Goal: Task Accomplishment & Management: Use online tool/utility

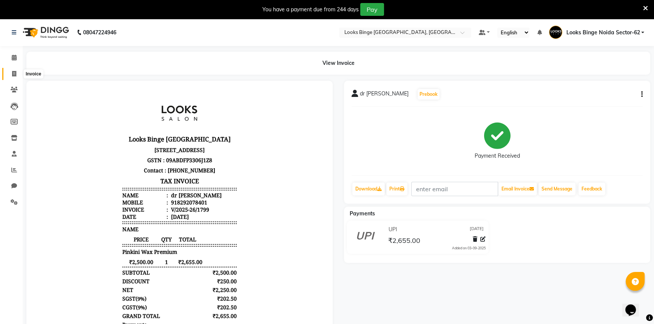
click at [9, 72] on span at bounding box center [14, 74] width 13 height 9
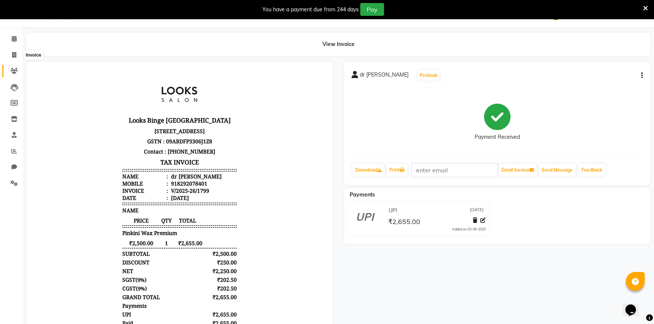
select select "service"
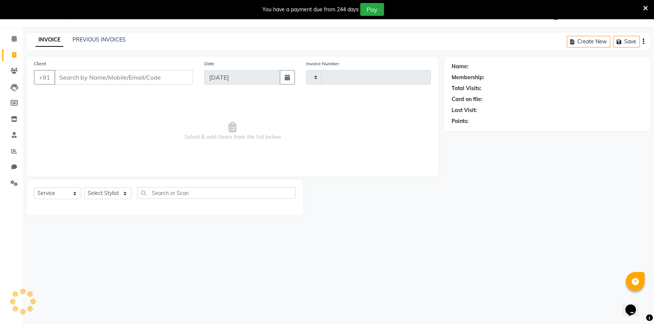
type input "1800"
select select "5378"
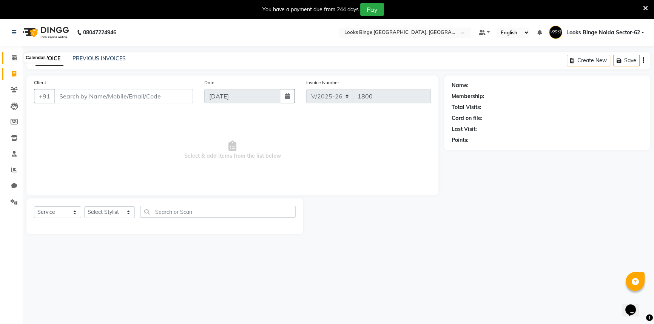
drag, startPoint x: 14, startPoint y: 57, endPoint x: 11, endPoint y: 64, distance: 6.9
click at [14, 57] on icon at bounding box center [14, 58] width 5 height 6
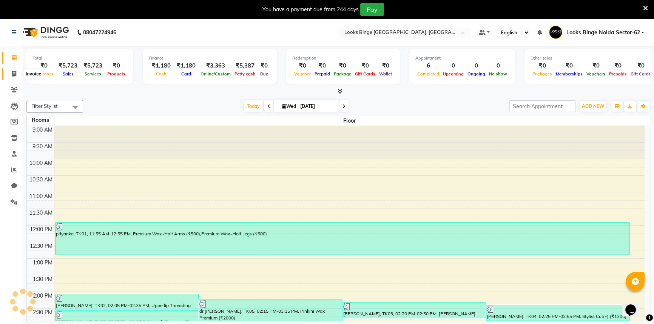
click at [12, 72] on icon at bounding box center [14, 74] width 4 height 6
select select "service"
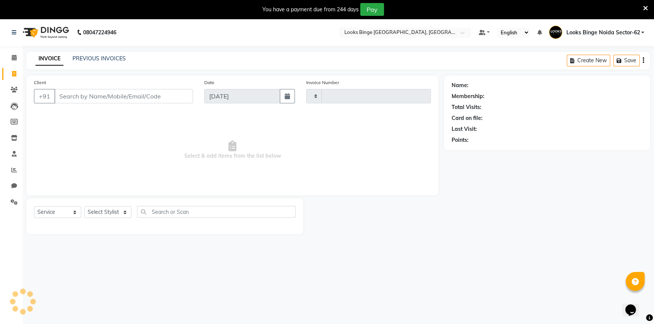
type input "1800"
select select "5378"
click at [123, 98] on input "Client" at bounding box center [123, 96] width 138 height 14
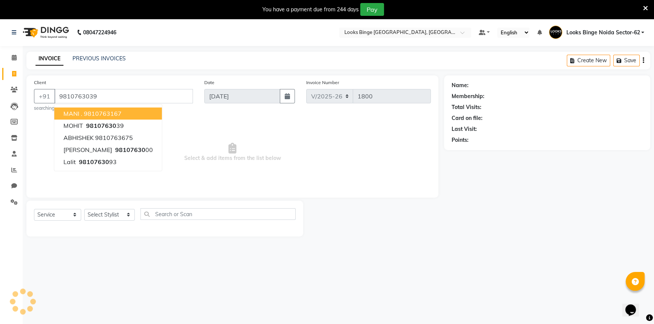
type input "9810763039"
select select "1: Object"
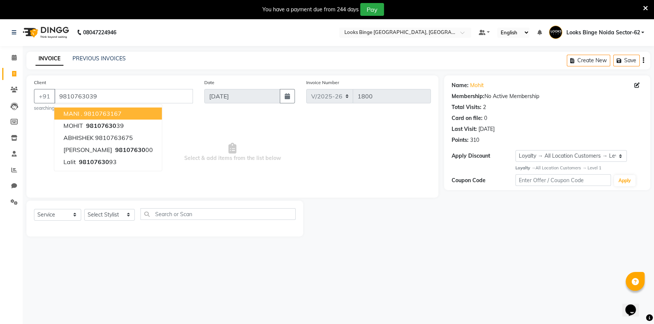
click at [352, 171] on span "Select & add items from the list below" at bounding box center [232, 152] width 397 height 75
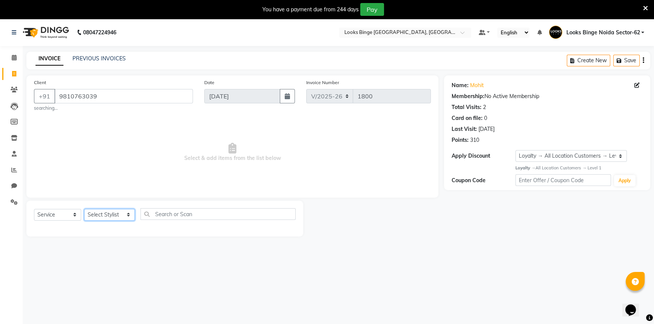
click at [107, 215] on select "Select Stylist ANJALI [PERSON_NAME] [PERSON_NAME] Counter_Sales Kasim Looks Bin…" at bounding box center [109, 215] width 51 height 12
select select "35553"
click at [84, 209] on select "Select Stylist ANJALI [PERSON_NAME] [PERSON_NAME] Counter_Sales Kasim Looks Bin…" at bounding box center [109, 215] width 51 height 12
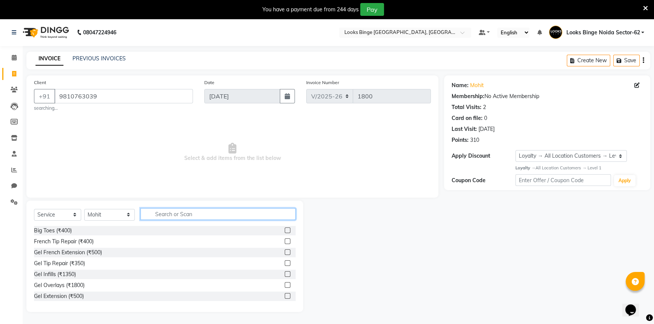
click at [243, 211] on input "text" at bounding box center [217, 214] width 155 height 12
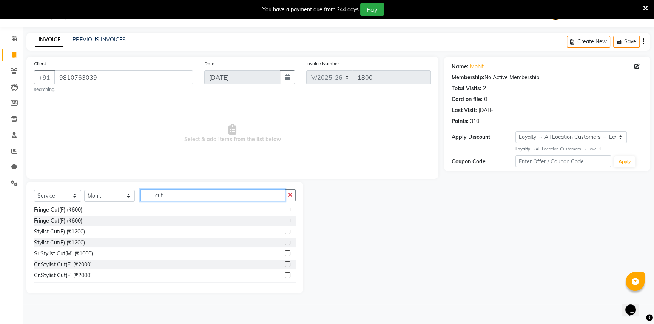
scroll to position [68, 0]
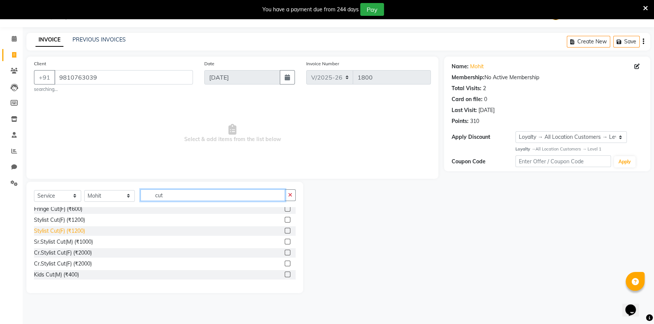
type input "cut"
click at [73, 227] on div "Stylist Cut(F) (₹1200)" at bounding box center [59, 231] width 51 height 8
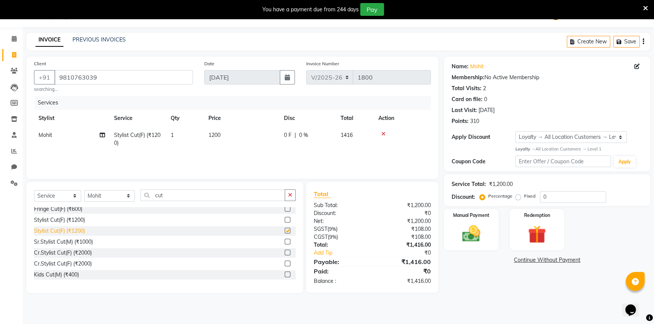
checkbox input "false"
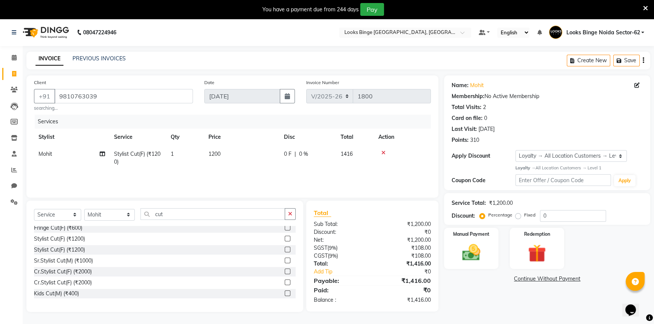
scroll to position [0, 0]
click at [488, 263] on div "Manual Payment" at bounding box center [471, 248] width 57 height 43
click at [562, 280] on span "CARD" at bounding box center [563, 279] width 16 height 9
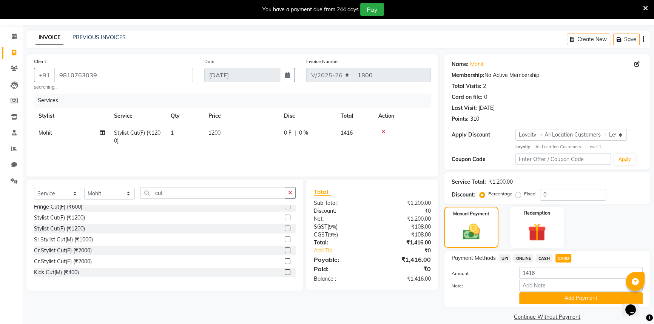
scroll to position [31, 0]
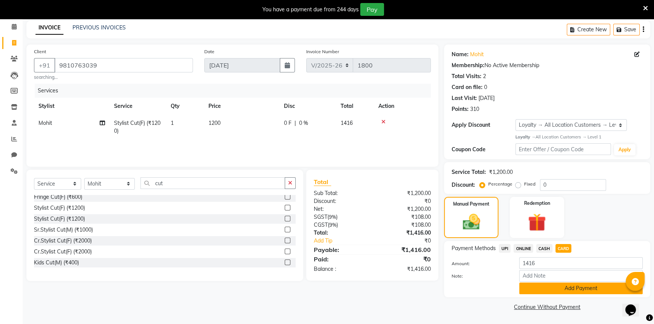
click at [568, 286] on button "Add Payment" at bounding box center [580, 289] width 123 height 12
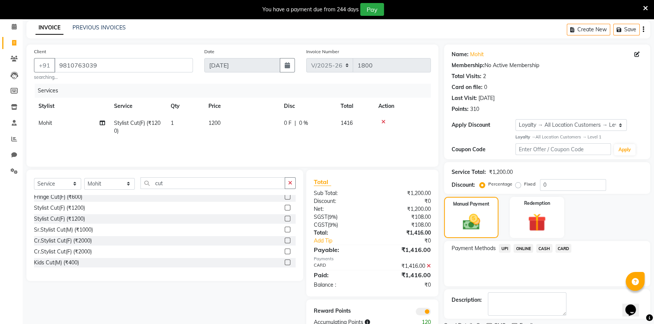
scroll to position [62, 0]
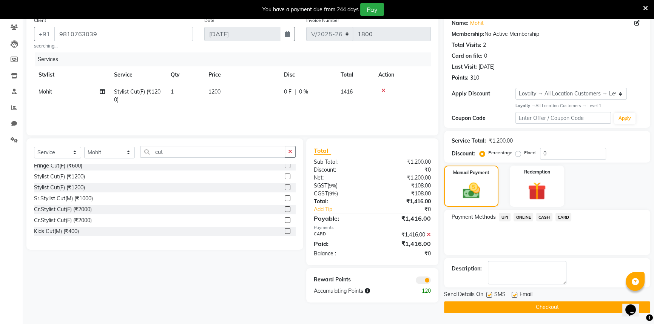
click at [573, 309] on button "Checkout" at bounding box center [547, 307] width 206 height 12
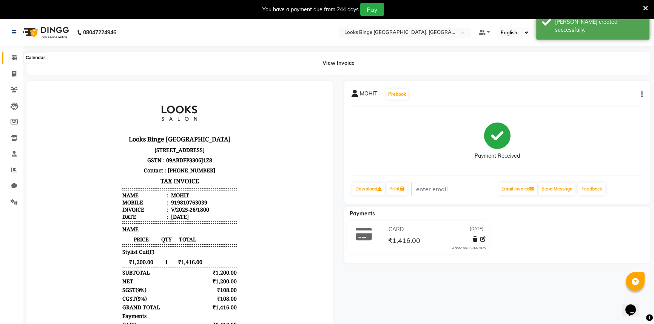
click at [12, 57] on icon at bounding box center [14, 58] width 5 height 6
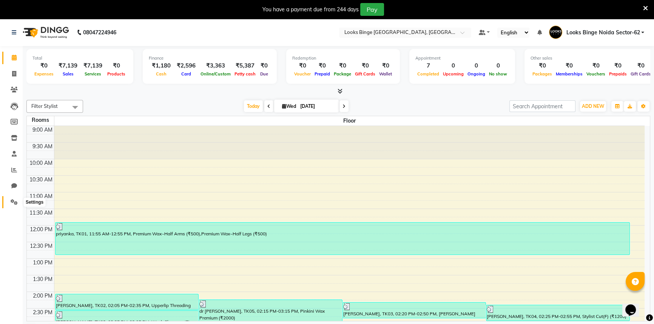
click at [13, 198] on span at bounding box center [14, 202] width 13 height 9
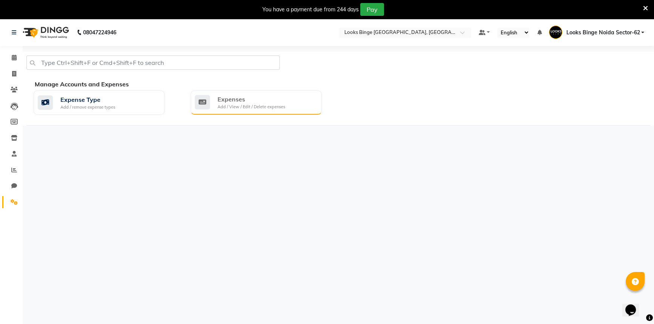
click at [252, 109] on div "Add / View / Edit / Delete expenses" at bounding box center [251, 107] width 68 height 6
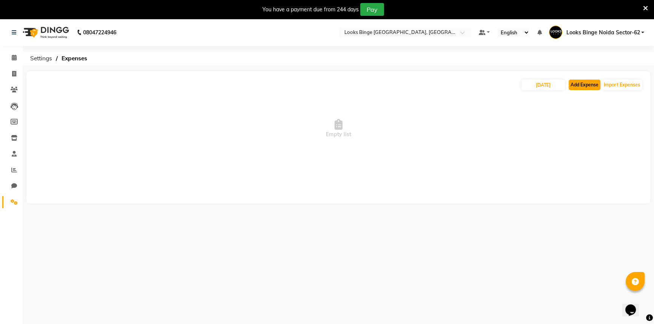
click at [583, 83] on button "Add Expense" at bounding box center [584, 85] width 32 height 11
select select "1"
select select "4305"
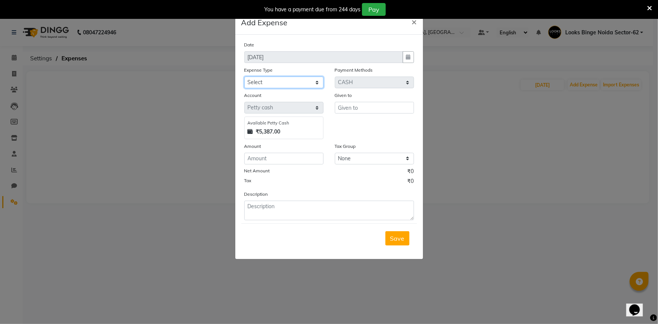
click at [259, 82] on select "Select Bank Deposit Blinkit Cash Handover CLIENT Client ordered food Client Ref…" at bounding box center [284, 83] width 79 height 12
select select "24076"
click at [245, 77] on select "Select Bank Deposit Blinkit Cash Handover CLIENT Client ordered food Client Ref…" at bounding box center [284, 83] width 79 height 12
click at [357, 111] on input "text" at bounding box center [374, 108] width 79 height 12
type input "salon"
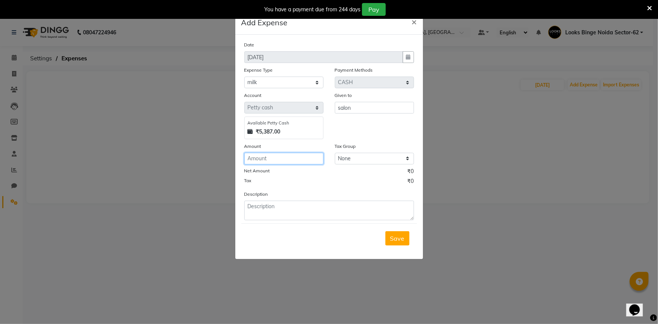
click at [299, 155] on input "number" at bounding box center [284, 159] width 79 height 12
type input "70"
click at [271, 210] on textarea at bounding box center [330, 211] width 170 height 20
type textarea "milk"
click at [397, 242] on span "Save" at bounding box center [398, 239] width 14 height 8
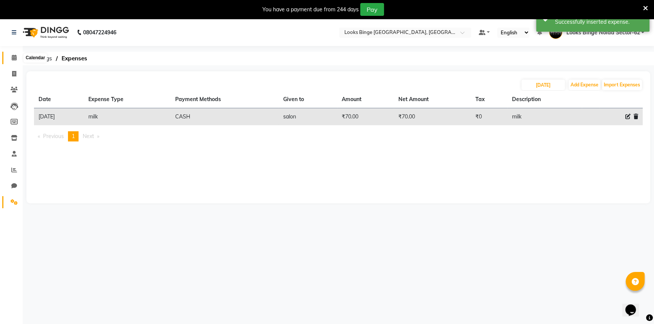
click at [13, 58] on icon at bounding box center [14, 58] width 5 height 6
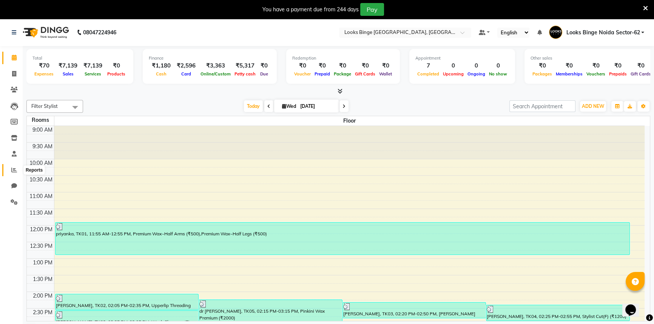
click at [12, 168] on icon at bounding box center [14, 170] width 6 height 6
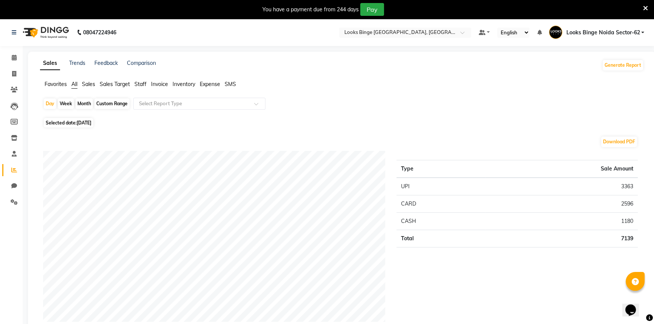
drag, startPoint x: 138, startPoint y: 83, endPoint x: 145, endPoint y: 94, distance: 12.6
click at [139, 83] on span "Staff" at bounding box center [140, 84] width 12 height 7
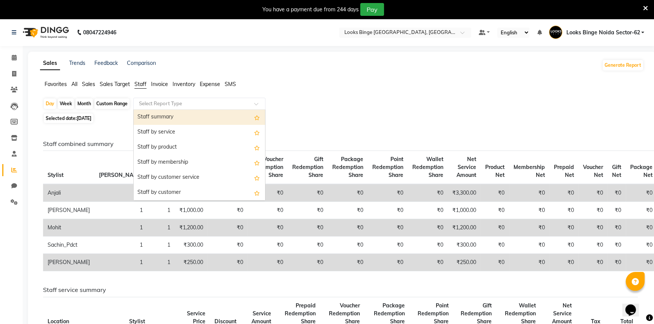
click at [151, 102] on input "text" at bounding box center [191, 104] width 109 height 8
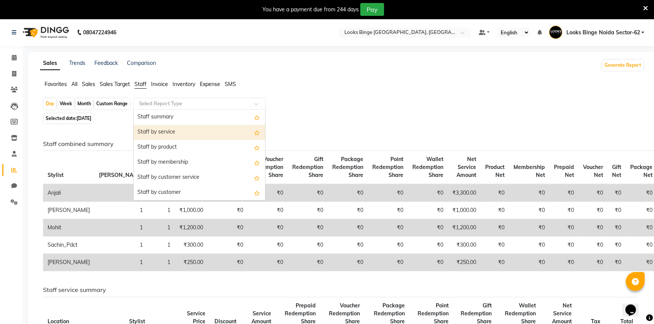
click at [151, 131] on div "Staff by service" at bounding box center [199, 132] width 131 height 15
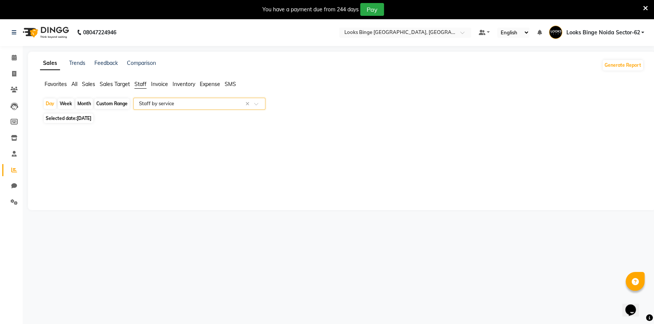
select select "full_report"
select select "pdf"
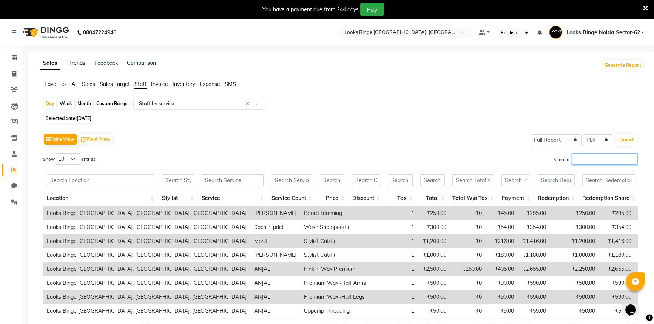
click at [615, 162] on input "Search:" at bounding box center [604, 159] width 66 height 12
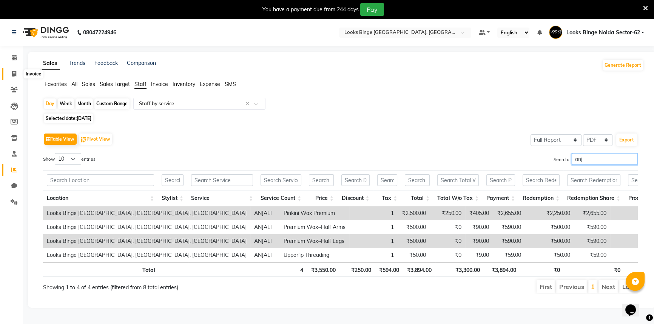
type input "anj"
click at [8, 75] on span at bounding box center [14, 74] width 13 height 9
select select "service"
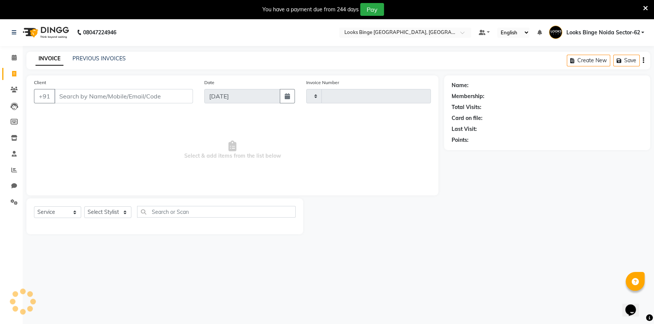
type input "1801"
select select "5378"
click at [97, 60] on link "PREVIOUS INVOICES" at bounding box center [98, 58] width 53 height 7
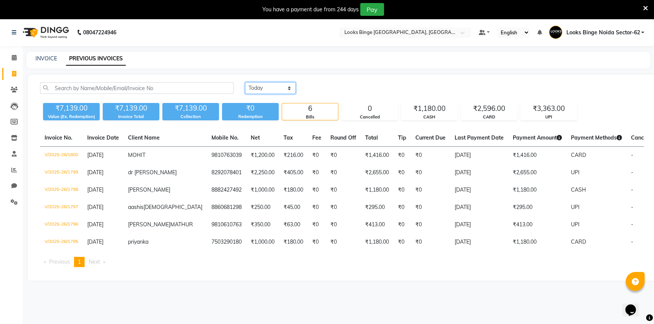
click at [263, 92] on select "[DATE] [DATE] Custom Range" at bounding box center [270, 88] width 51 height 12
select select "range"
click at [245, 82] on select "[DATE] [DATE] Custom Range" at bounding box center [270, 88] width 51 height 12
click at [323, 92] on input "[DATE]" at bounding box center [331, 88] width 53 height 11
select select "9"
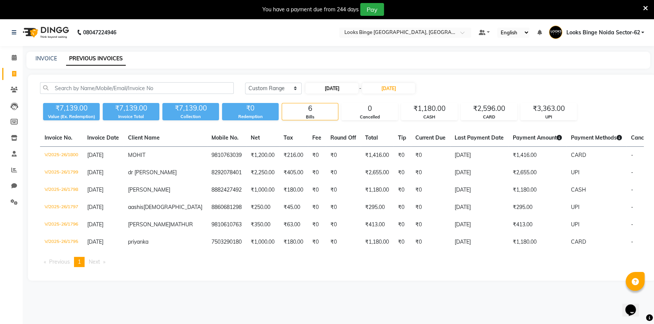
select select "2025"
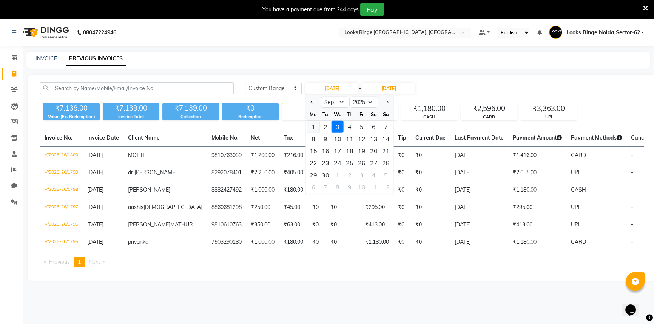
click at [315, 129] on div "1" at bounding box center [313, 127] width 12 height 12
type input "[DATE]"
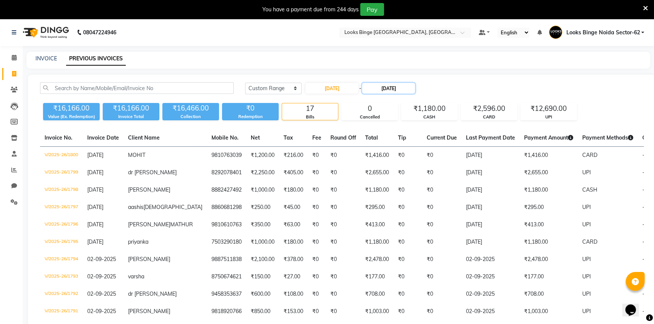
click at [379, 91] on input "[DATE]" at bounding box center [388, 88] width 53 height 11
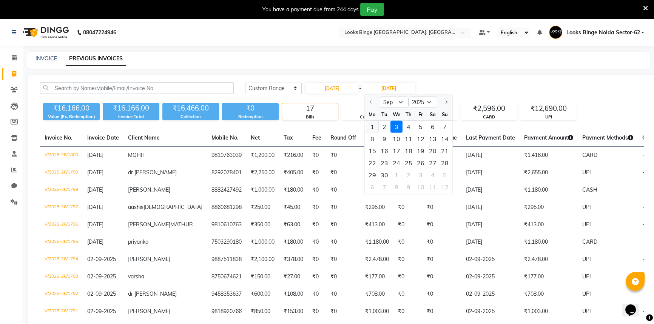
click at [371, 125] on div "1" at bounding box center [372, 127] width 12 height 12
type input "[DATE]"
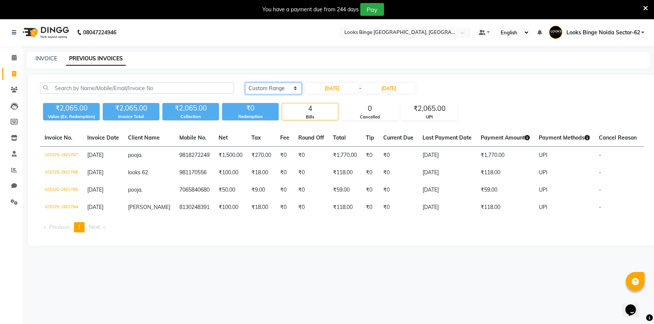
click at [285, 88] on select "[DATE] [DATE] Custom Range" at bounding box center [273, 89] width 57 height 12
select select "[DATE]"
click at [245, 83] on select "[DATE] [DATE] Custom Range" at bounding box center [273, 89] width 57 height 12
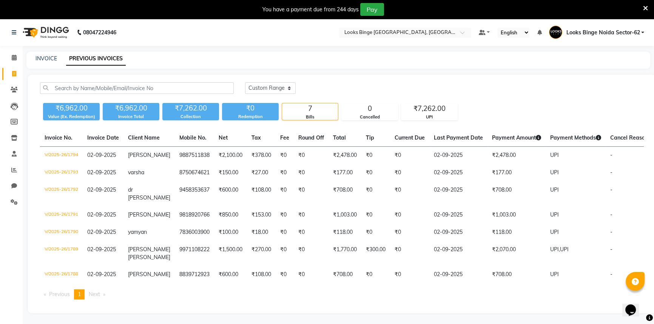
click at [5, 75] on link "Invoice" at bounding box center [11, 74] width 18 height 12
select select "service"
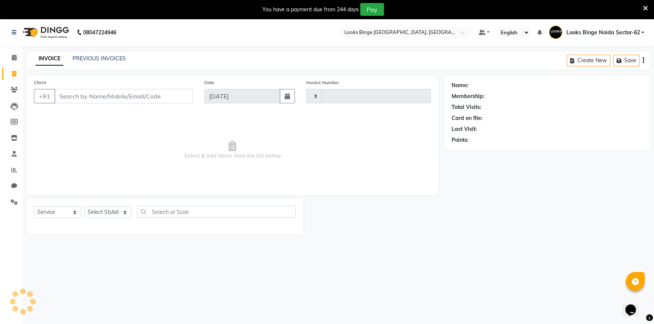
scroll to position [19, 0]
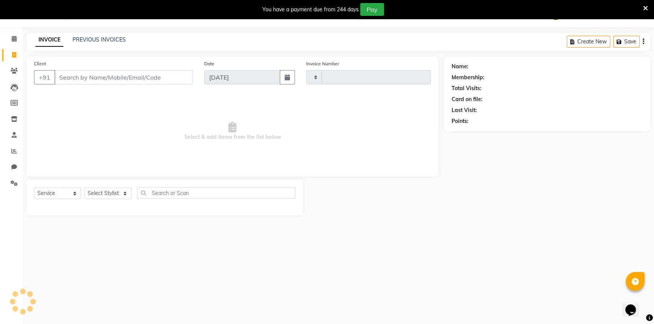
type input "1801"
select select "5378"
click at [127, 188] on select "Select Stylist ANJALI [PERSON_NAME] [PERSON_NAME] Counter_Sales Kasim Looks Bin…" at bounding box center [109, 194] width 51 height 12
select select "35556"
click at [84, 188] on select "Select Stylist ANJALI [PERSON_NAME] [PERSON_NAME] Counter_Sales Kasim Looks Bin…" at bounding box center [109, 194] width 51 height 12
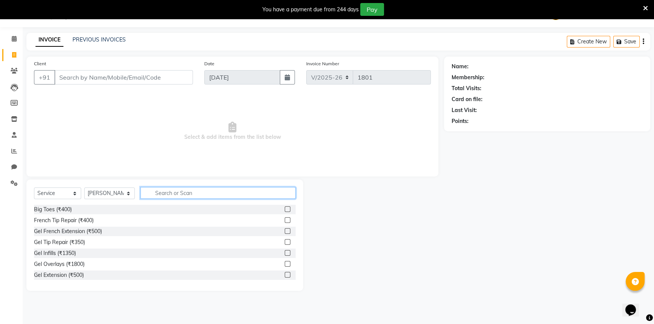
click at [177, 193] on input "text" at bounding box center [217, 193] width 155 height 12
type input "cu"
click at [74, 225] on div "Stylist Cut(M) (₹700)" at bounding box center [164, 220] width 261 height 9
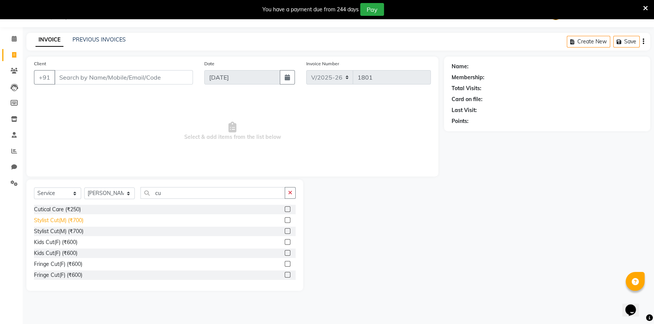
click at [70, 222] on div "Stylist Cut(M) (₹700)" at bounding box center [58, 221] width 49 height 8
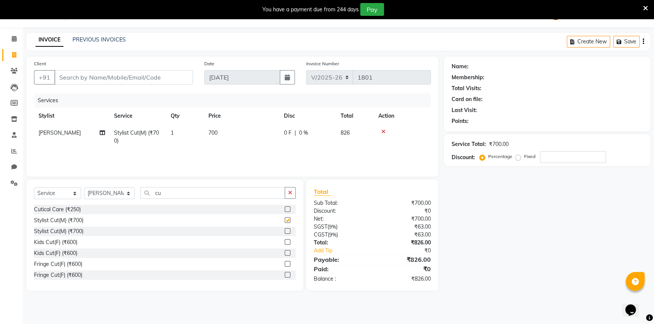
checkbox input "false"
click at [237, 139] on td "700" at bounding box center [241, 137] width 75 height 25
select select "35556"
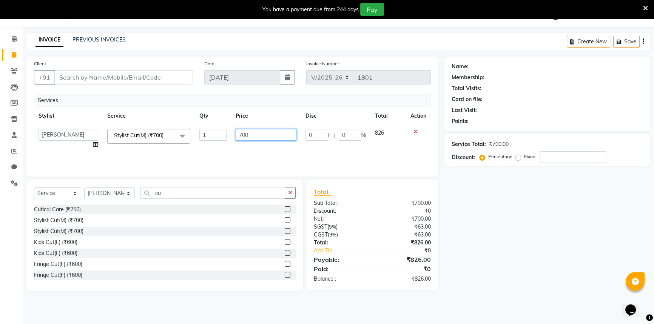
click at [248, 132] on input "700" at bounding box center [265, 135] width 61 height 12
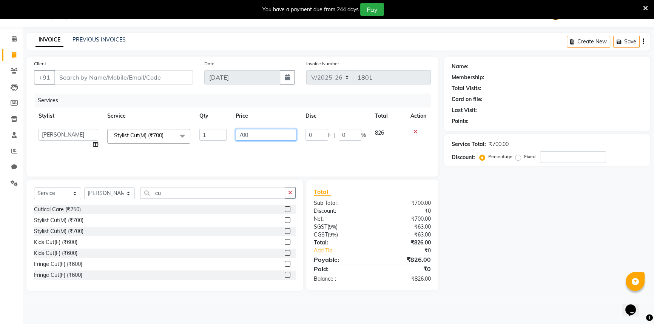
click at [248, 132] on input "700" at bounding box center [265, 135] width 61 height 12
type input "300"
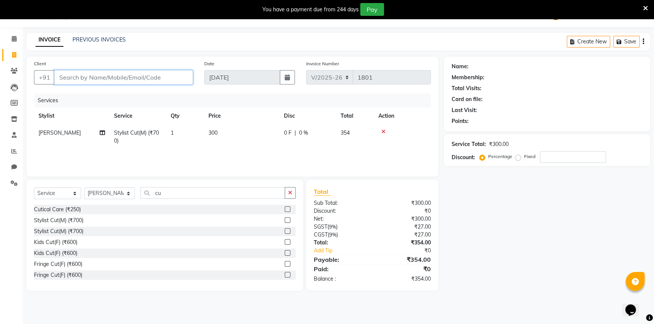
click at [136, 78] on input "Client" at bounding box center [123, 77] width 138 height 14
type input "8"
type input "0"
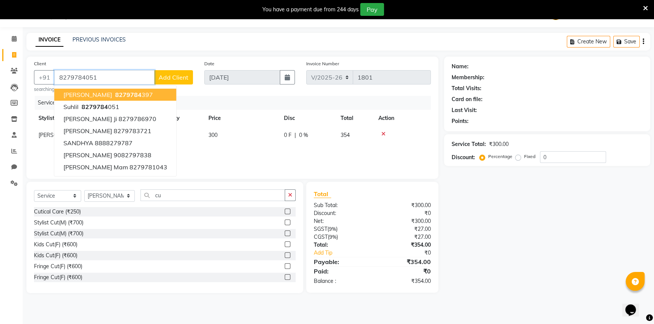
type input "8279784051"
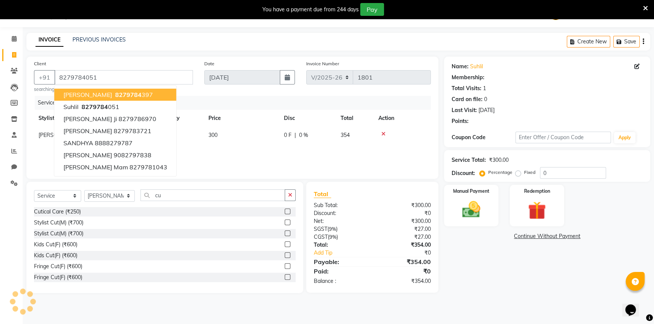
select select "1: Object"
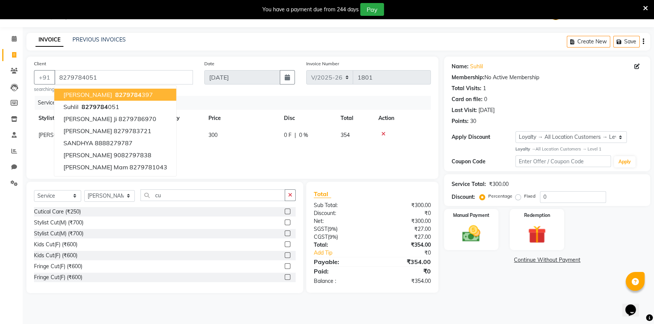
click at [169, 58] on div "Client [PHONE_NUMBER] [PERSON_NAME] 8279784 397 suhlil 8279784 051 [PERSON_NAME…" at bounding box center [232, 118] width 412 height 122
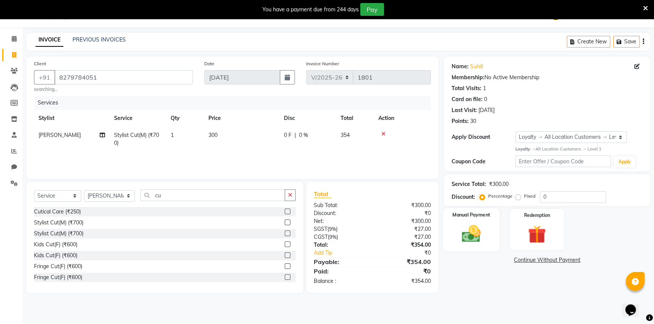
click at [468, 215] on label "Manual Payment" at bounding box center [471, 214] width 38 height 7
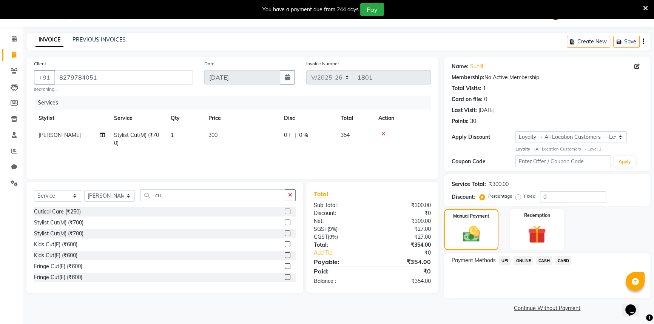
click at [564, 261] on span "CARD" at bounding box center [563, 260] width 16 height 9
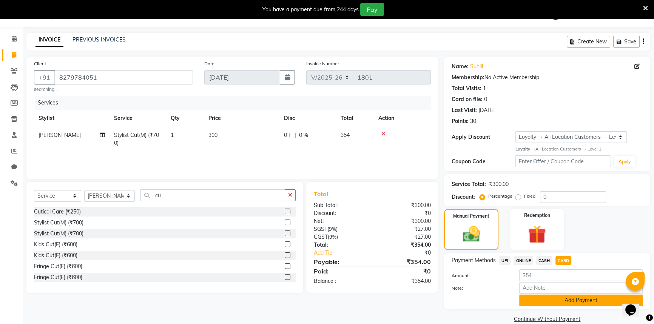
click at [576, 302] on button "Add Payment" at bounding box center [580, 301] width 123 height 12
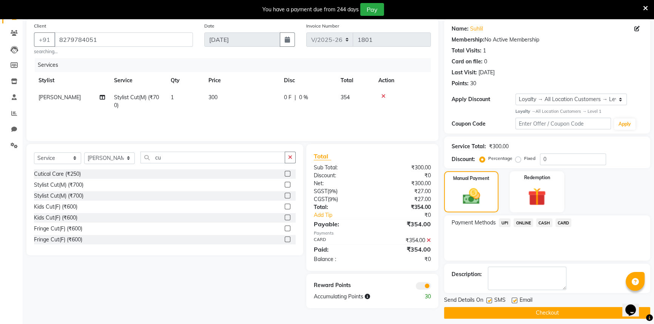
scroll to position [62, 0]
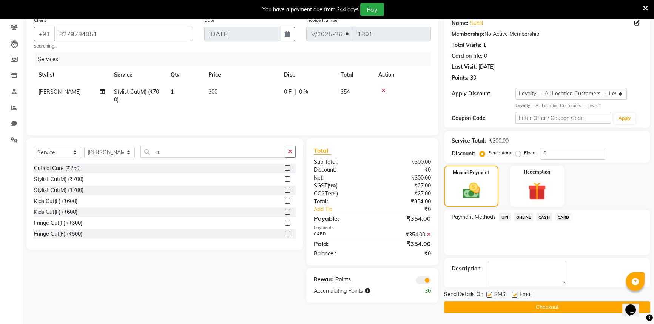
click at [576, 302] on button "Checkout" at bounding box center [547, 307] width 206 height 12
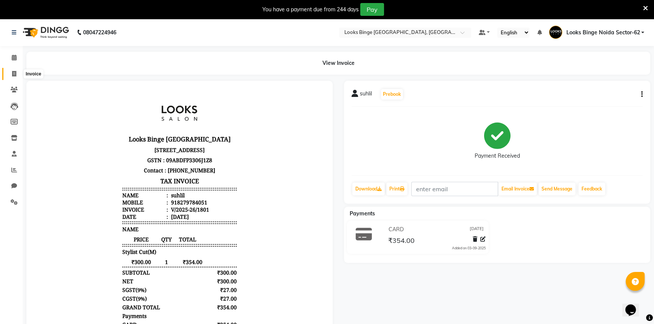
click at [11, 72] on span at bounding box center [14, 74] width 13 height 9
select select "5378"
select select "service"
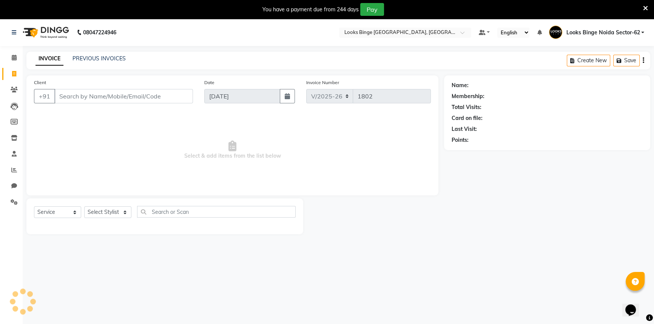
scroll to position [19, 0]
